Goal: Task Accomplishment & Management: Complete application form

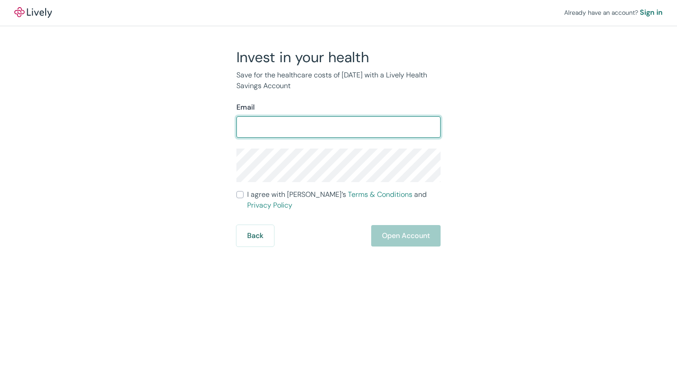
click at [284, 130] on input "Email" at bounding box center [338, 127] width 204 height 18
click at [278, 129] on input "[EMAIL_ADDRESS][DOMAIN_NAME]" at bounding box center [338, 127] width 204 height 18
type input "[EMAIL_ADDRESS][DOMAIN_NAME]"
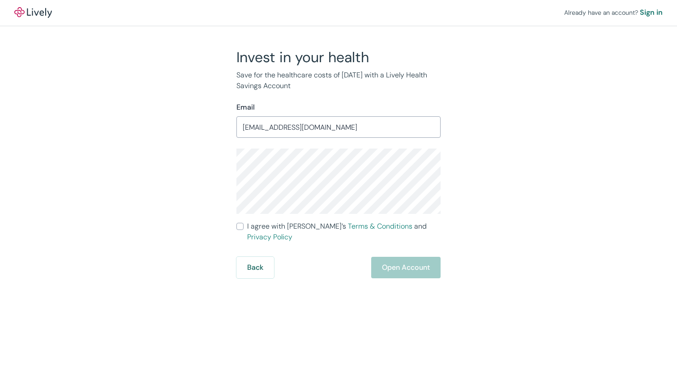
click at [217, 178] on div "Invest in your health Save for the healthcare costs of [DATE] with a Lively Hea…" at bounding box center [333, 163] width 430 height 230
click at [239, 228] on input "I agree with Lively’s Terms & Conditions and Privacy Policy" at bounding box center [239, 226] width 7 height 7
checkbox input "true"
click at [420, 257] on button "Open Account" at bounding box center [405, 267] width 69 height 21
